Goal: Task Accomplishment & Management: Use online tool/utility

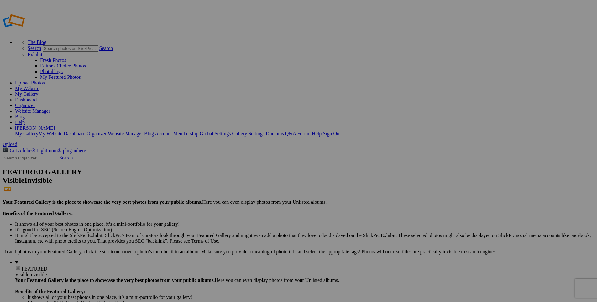
click at [172, 131] on link "Account" at bounding box center [163, 133] width 17 height 5
type input "Cover+Contain"
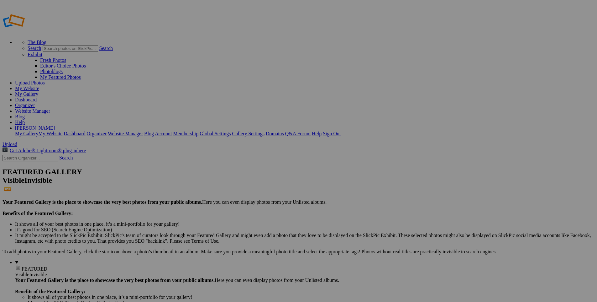
drag, startPoint x: 174, startPoint y: 92, endPoint x: 62, endPoint y: 123, distance: 115.5
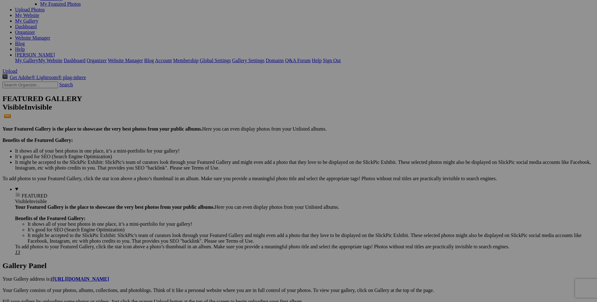
scroll to position [80, 0]
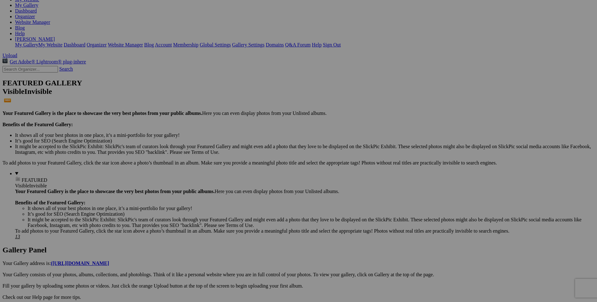
scroll to position [111, 0]
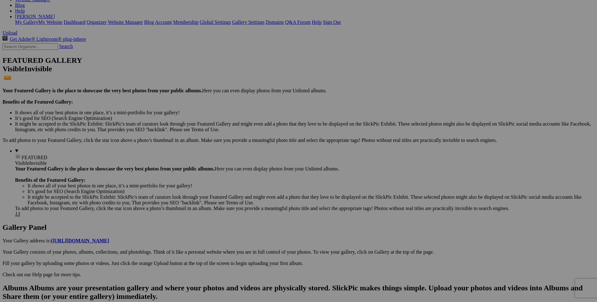
drag, startPoint x: 286, startPoint y: 157, endPoint x: 23, endPoint y: 12, distance: 300.0
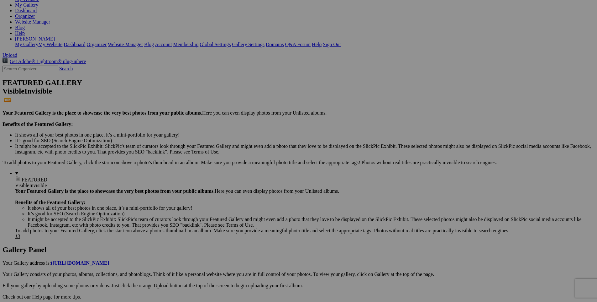
scroll to position [112, 0]
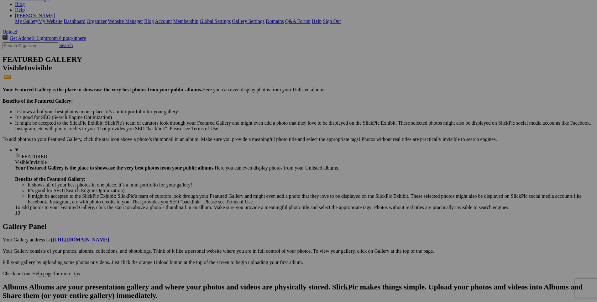
drag, startPoint x: 175, startPoint y: 79, endPoint x: 49, endPoint y: 11, distance: 142.8
drag, startPoint x: 393, startPoint y: 72, endPoint x: 41, endPoint y: 11, distance: 357.6
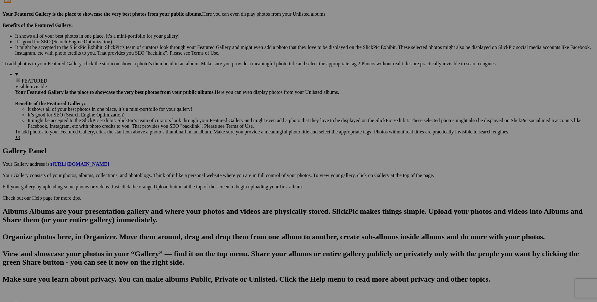
scroll to position [192, 0]
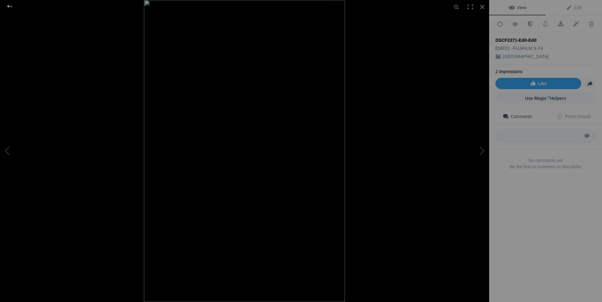
click at [10, 6] on div at bounding box center [9, 6] width 23 height 13
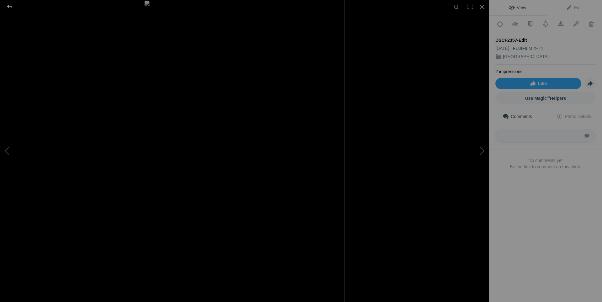
click at [9, 8] on div at bounding box center [9, 6] width 23 height 13
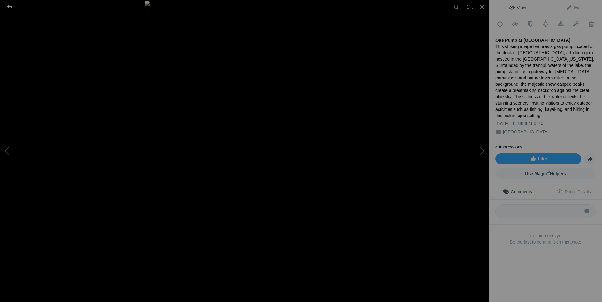
click at [11, 5] on div at bounding box center [9, 6] width 23 height 13
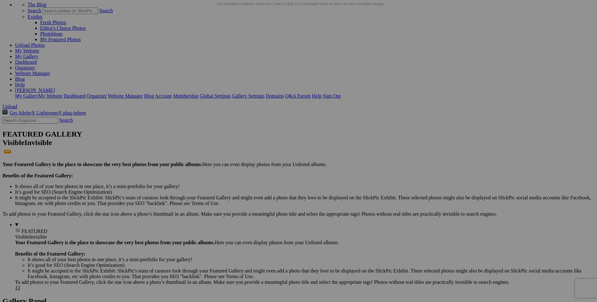
scroll to position [39, 0]
drag, startPoint x: 123, startPoint y: 228, endPoint x: 37, endPoint y: 86, distance: 166.1
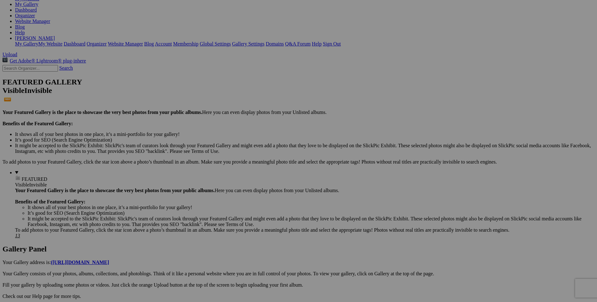
scroll to position [89, 0]
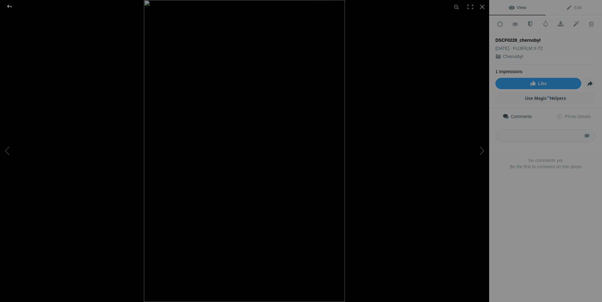
click at [7, 3] on div at bounding box center [9, 6] width 23 height 13
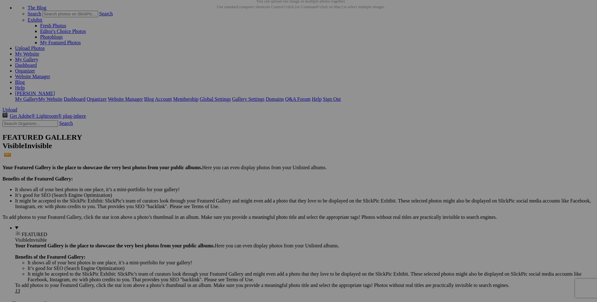
scroll to position [32, 0]
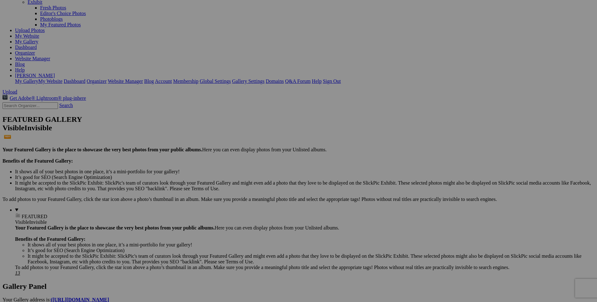
scroll to position [63, 0]
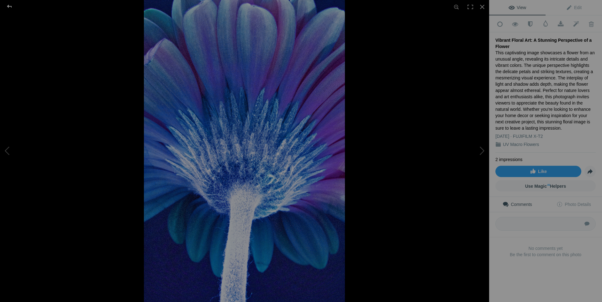
click at [11, 6] on div at bounding box center [9, 6] width 23 height 13
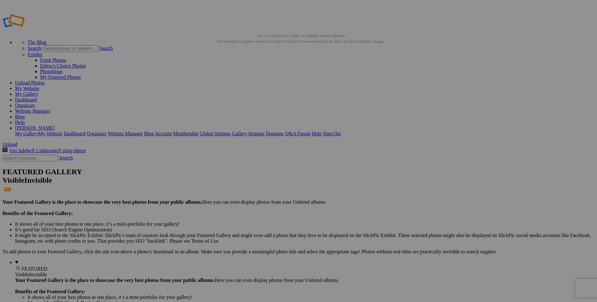
drag, startPoint x: 120, startPoint y: 179, endPoint x: 47, endPoint y: 123, distance: 92.4
drag, startPoint x: 229, startPoint y: 94, endPoint x: 106, endPoint y: 77, distance: 124.7
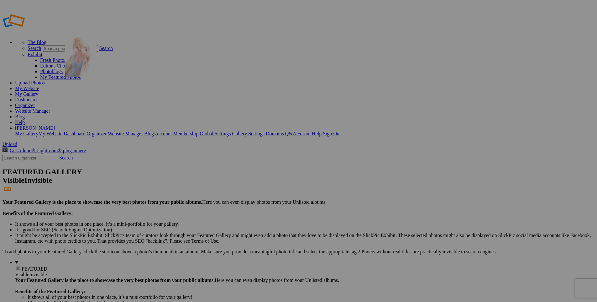
drag, startPoint x: 177, startPoint y: 96, endPoint x: 155, endPoint y: 75, distance: 29.5
drag, startPoint x: 462, startPoint y: 95, endPoint x: 158, endPoint y: 75, distance: 305.0
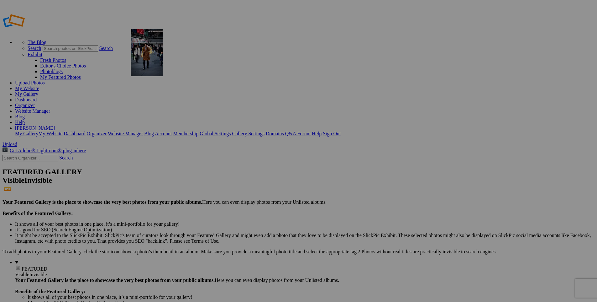
drag, startPoint x: 458, startPoint y: 96, endPoint x: 221, endPoint y: 74, distance: 237.7
drag, startPoint x: 513, startPoint y: 95, endPoint x: 275, endPoint y: 82, distance: 238.0
drag, startPoint x: 559, startPoint y: 96, endPoint x: 427, endPoint y: 84, distance: 133.5
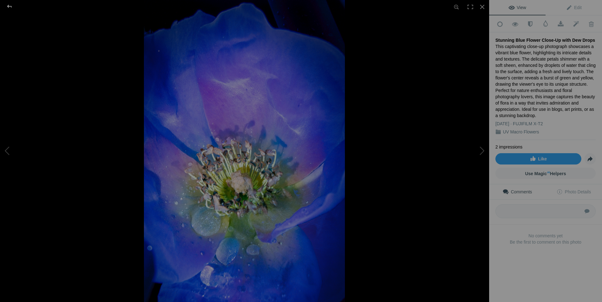
click at [9, 5] on div at bounding box center [9, 6] width 23 height 13
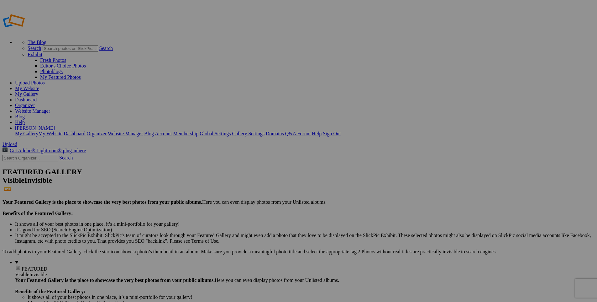
click at [50, 108] on link "Website Manager" at bounding box center [32, 110] width 35 height 5
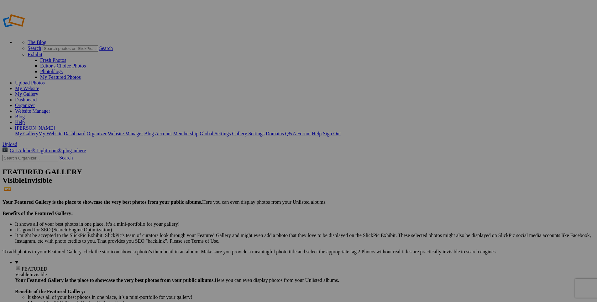
click at [257, 175] on span "Yes" at bounding box center [253, 174] width 7 height 5
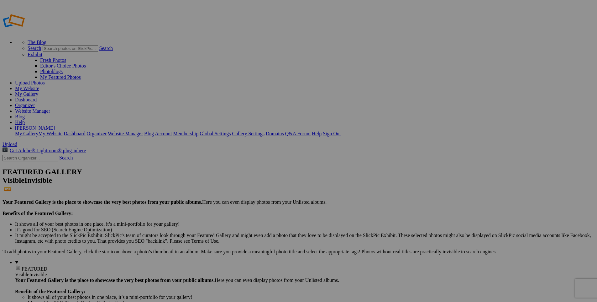
click at [50, 108] on link "Website Manager" at bounding box center [32, 110] width 35 height 5
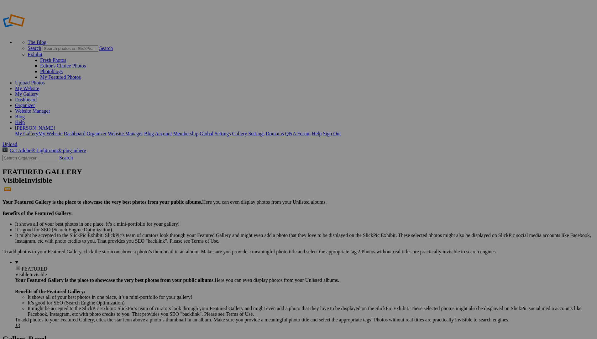
click at [37, 97] on link "Dashboard" at bounding box center [26, 99] width 22 height 5
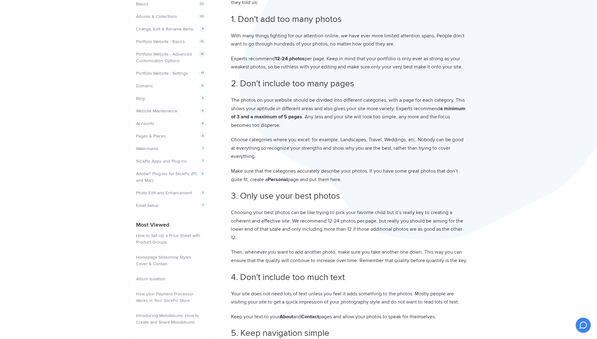
scroll to position [53, 0]
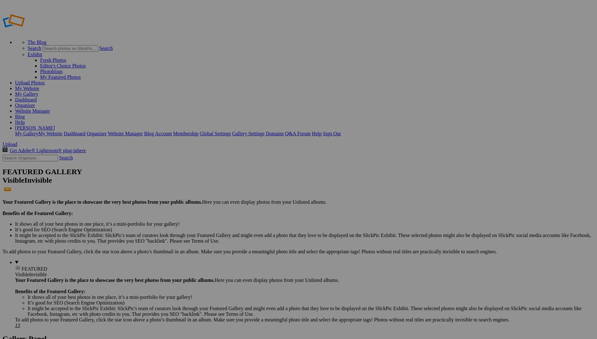
type input "Travelers"
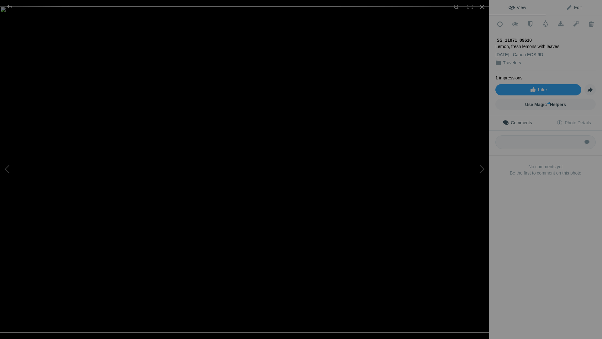
click at [574, 8] on span "Edit" at bounding box center [574, 7] width 16 height 5
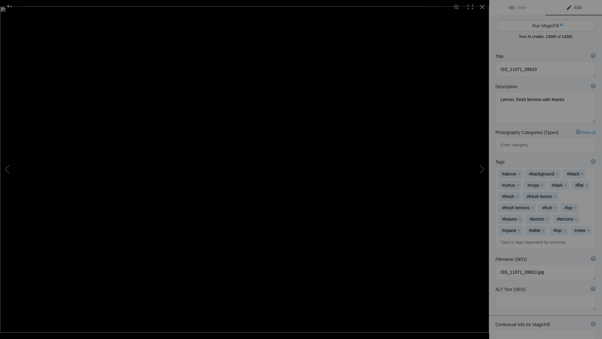
click at [571, 24] on button "Run MagicFill AI" at bounding box center [545, 25] width 100 height 11
type textarea "Fresh Lemons in a Basket with Green Leaves"
type textarea "This vibrant image showcases a basket filled with fresh lemons, their bright ye…"
type textarea "fresh-lemons-basket-leaves.jpg"
type textarea "A basket of fresh lemons with green leaves on a dark background."
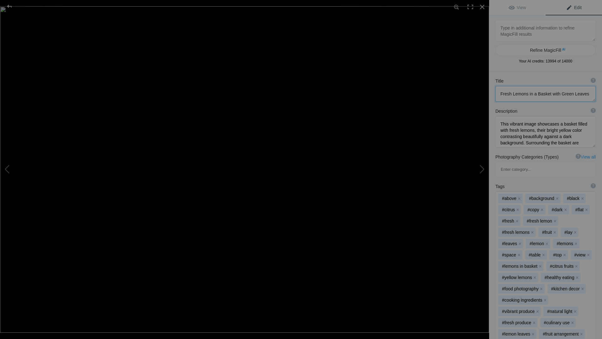
click at [505, 93] on textarea at bounding box center [545, 94] width 100 height 16
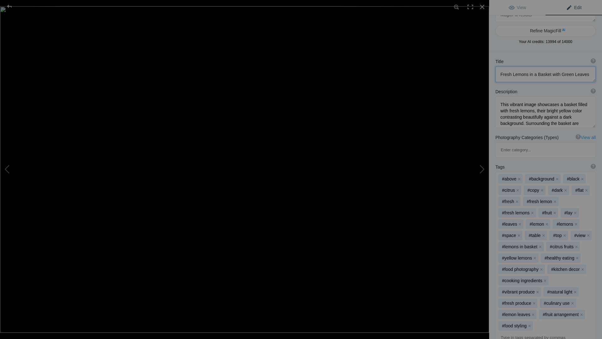
scroll to position [20, 0]
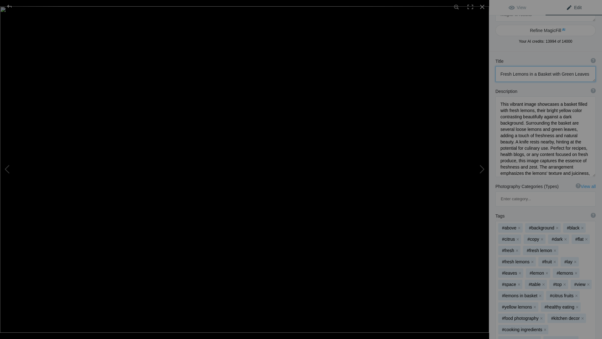
drag, startPoint x: 588, startPoint y: 125, endPoint x: 587, endPoint y: 172, distance: 47.7
click at [587, 174] on textarea at bounding box center [545, 136] width 100 height 81
click at [587, 172] on textarea at bounding box center [545, 136] width 100 height 80
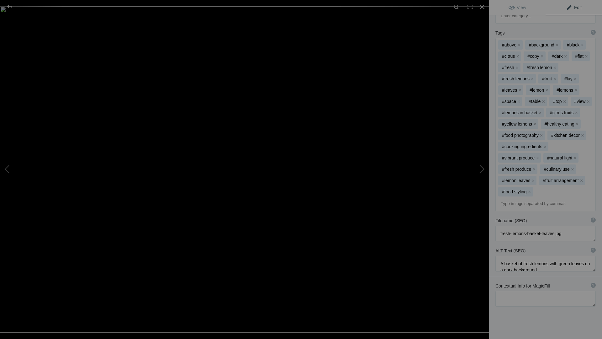
scroll to position [203, 0]
drag, startPoint x: 589, startPoint y: 250, endPoint x: 589, endPoint y: 264, distance: 13.5
click at [589, 264] on textarea at bounding box center [545, 269] width 100 height 29
click at [507, 224] on textarea at bounding box center [545, 232] width 100 height 16
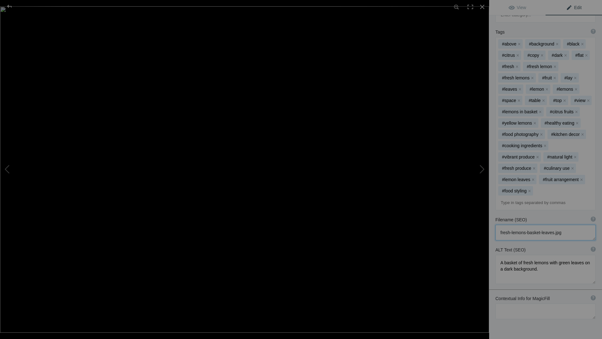
click at [507, 224] on textarea at bounding box center [545, 232] width 100 height 16
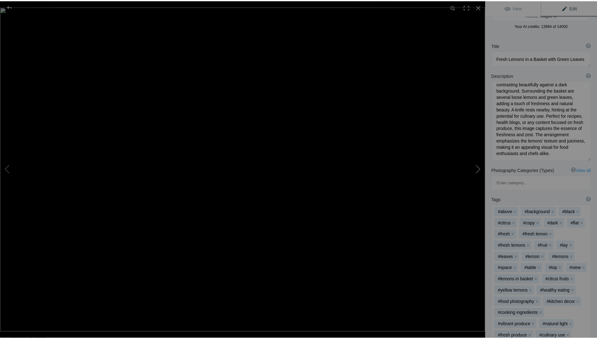
scroll to position [0, 0]
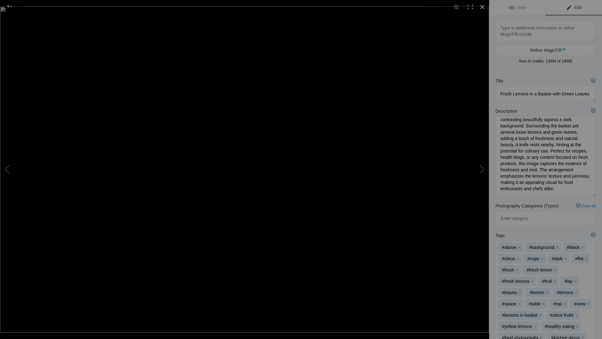
click at [481, 7] on div at bounding box center [482, 7] width 14 height 14
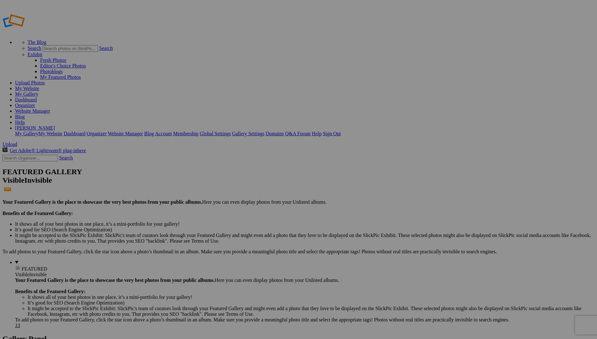
type input "Travelers"
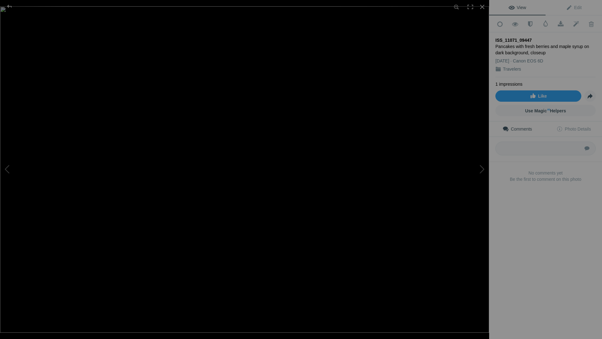
click at [500, 38] on div "ISS_11071_09447" at bounding box center [545, 40] width 100 height 6
click at [499, 38] on div "ISS_11071_09447" at bounding box center [545, 40] width 100 height 6
click at [573, 5] on span "Edit" at bounding box center [574, 7] width 16 height 5
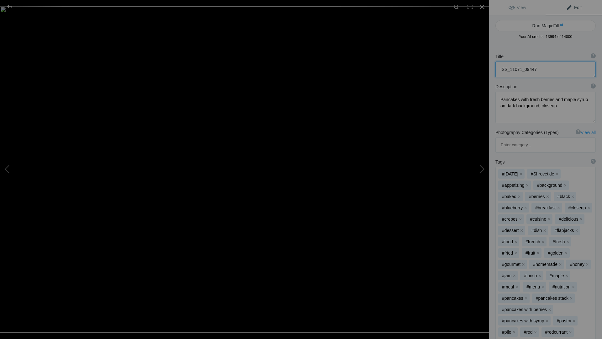
click at [542, 69] on textarea at bounding box center [545, 69] width 100 height 16
click at [554, 24] on button "Run MagicFill AI" at bounding box center [545, 25] width 100 height 11
type textarea "Delicious Pancakes Topped with Fresh Berries and Maple Syrup"
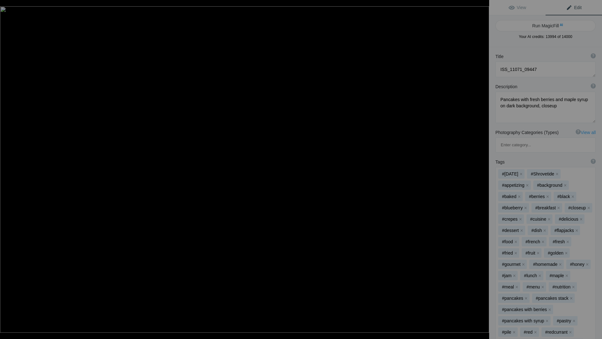
type textarea "Indulge in a stack of fluffy pancakes adorned with a vibrant mix of fresh blueb…"
type textarea "pancakes-fresh-berries-maple-syrup.jpg"
type textarea "Close-up of pancakes topped with fresh blueberries and red currants, drizzled w…"
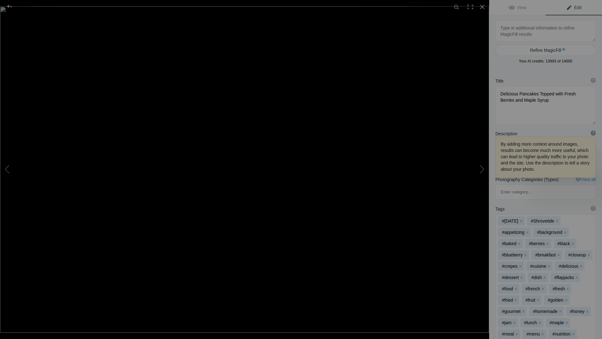
drag, startPoint x: 590, startPoint y: 99, endPoint x: 589, endPoint y: 121, distance: 22.6
click at [589, 121] on textarea at bounding box center [545, 105] width 100 height 38
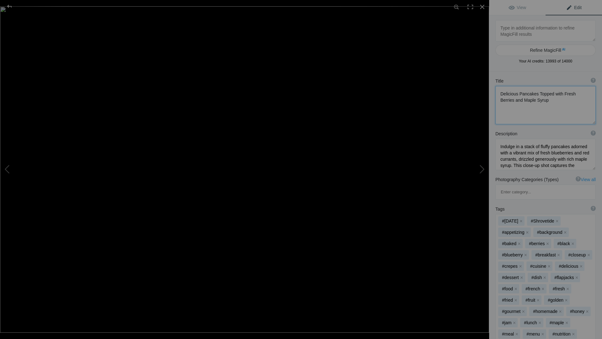
click at [562, 101] on textarea at bounding box center [545, 105] width 100 height 38
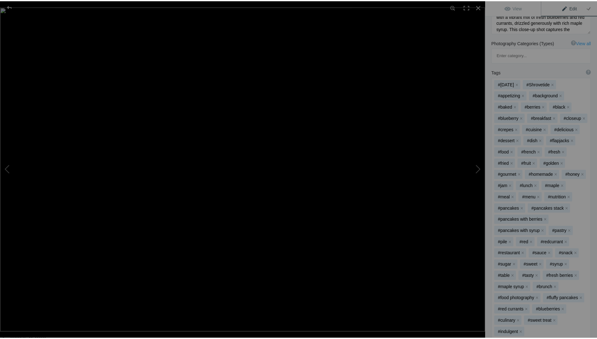
scroll to position [249, 0]
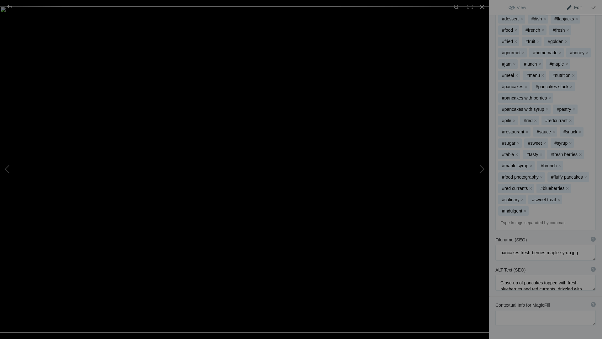
type textarea "Delicious Pancakes Topped with Fresh Berries and Maple Syrup in Switzerland"
click at [519, 310] on textarea at bounding box center [545, 318] width 100 height 16
type textarea "This is from a shoot in Switzerland"
click at [482, 8] on div at bounding box center [482, 7] width 14 height 14
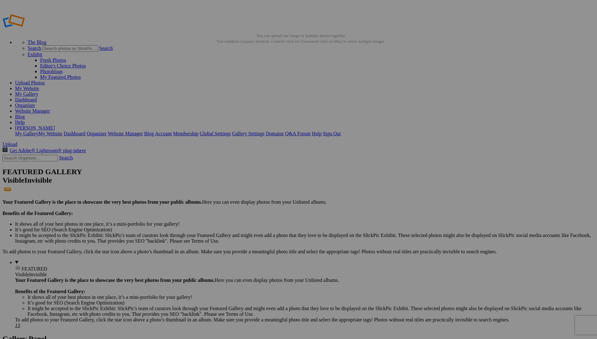
click at [50, 108] on link "Website Manager" at bounding box center [32, 110] width 35 height 5
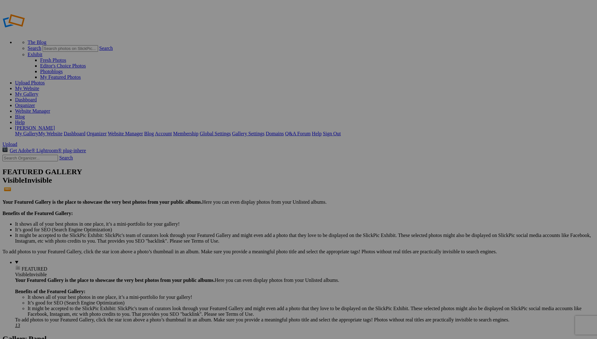
click at [50, 108] on link "Website Manager" at bounding box center [32, 110] width 35 height 5
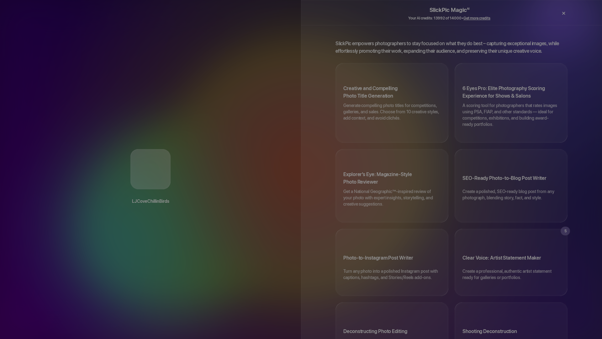
click at [564, 14] on div "×" at bounding box center [563, 13] width 19 height 13
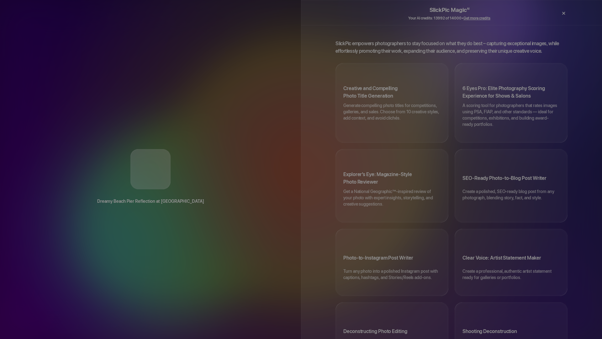
click at [564, 13] on div "×" at bounding box center [563, 13] width 19 height 13
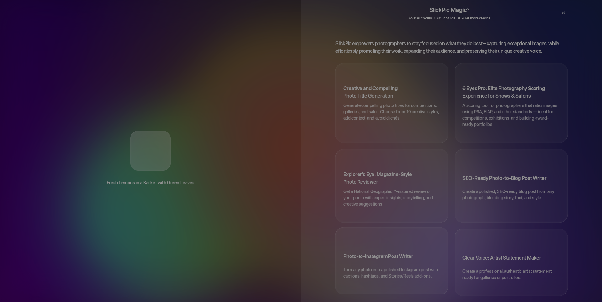
click at [405, 249] on h3 "Photo-to-Instagram Post Writer" at bounding box center [391, 258] width 97 height 18
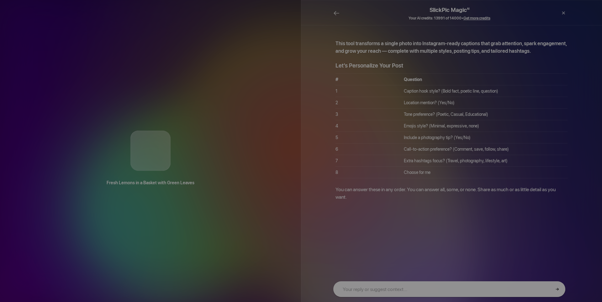
click at [371, 290] on input "text" at bounding box center [449, 289] width 232 height 16
type input "1, poetic, hashtags"
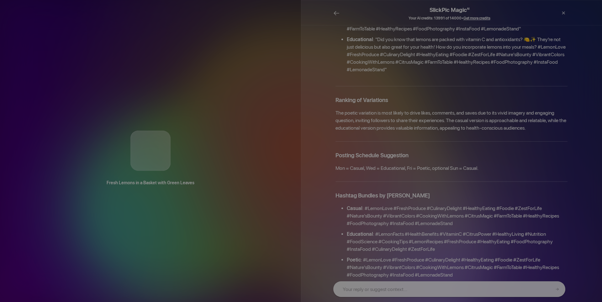
scroll to position [484, 0]
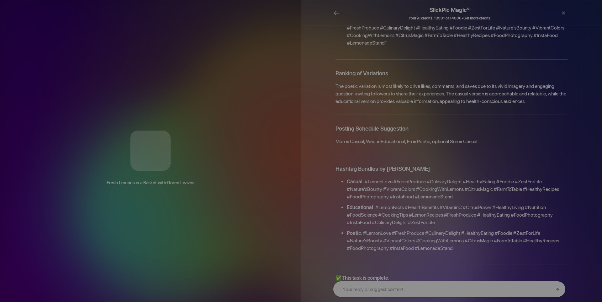
click at [415, 288] on input "text" at bounding box center [449, 289] width 232 height 16
type input "give me 3 haikus"
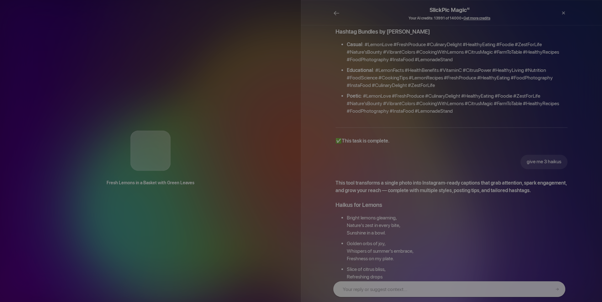
scroll to position [628, 0]
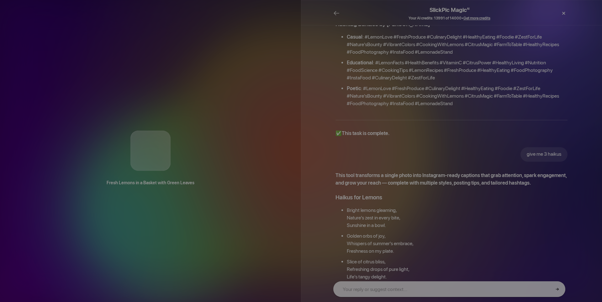
click at [564, 13] on div "×" at bounding box center [563, 13] width 19 height 13
